Goal: Transaction & Acquisition: Purchase product/service

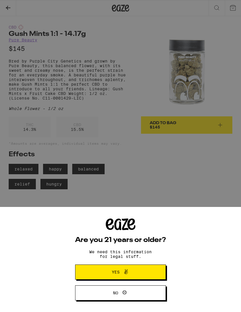
click at [163, 274] on button "Yes" at bounding box center [120, 271] width 91 height 15
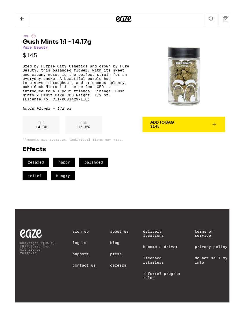
scroll to position [1, 0]
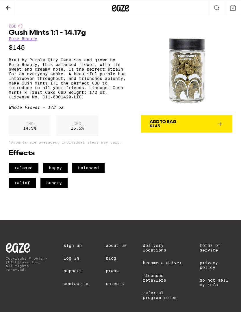
click at [15, 38] on link "Pure Beauty" at bounding box center [23, 38] width 29 height 5
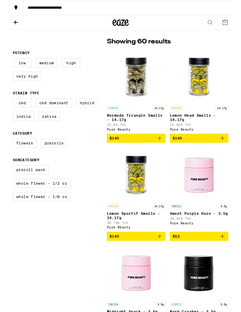
click at [218, 196] on img "Open page for Sweet Purple Haze - 3.5g from Pure Beauty" at bounding box center [205, 187] width 58 height 58
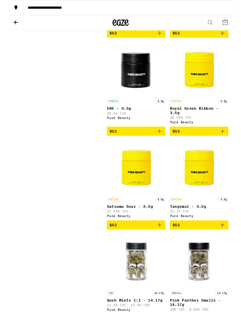
scroll to position [575, 0]
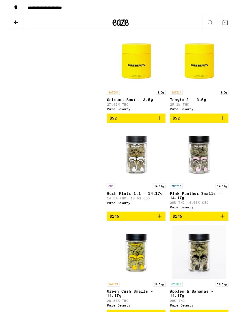
click at [208, 215] on p "Pink Panther Smalls - 14.17g" at bounding box center [204, 209] width 63 height 9
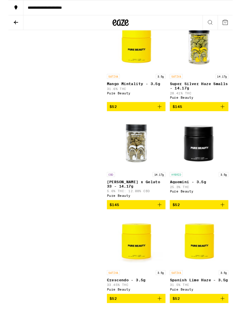
scroll to position [1239, 0]
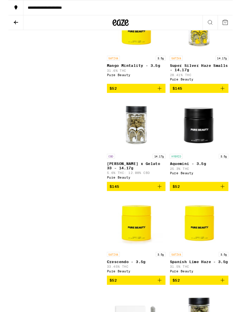
click at [140, 182] on p "[PERSON_NAME] x Gelato 33 - 14.17g" at bounding box center [137, 177] width 63 height 9
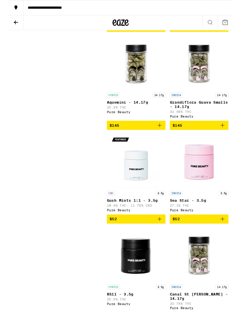
scroll to position [2148, 0]
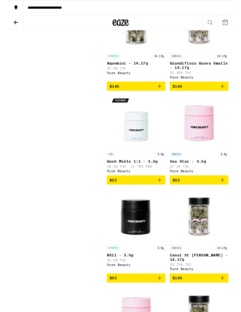
click at [145, 160] on img "Open page for Gush Mints 1:1 - 3.5g from Pure Beauty" at bounding box center [137, 131] width 58 height 58
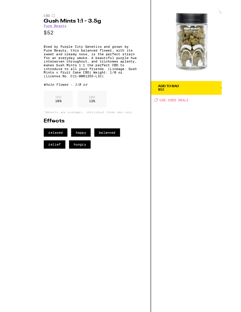
scroll to position [2160, 0]
